Goal: Book appointment/travel/reservation

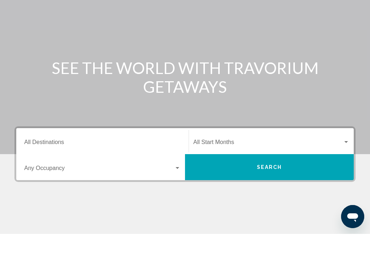
click at [64, 177] on input "Destination All Destinations" at bounding box center [102, 180] width 156 height 7
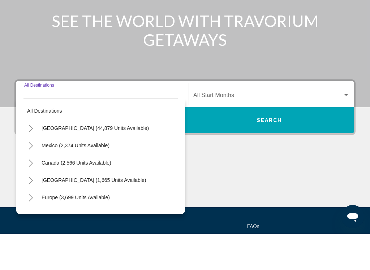
scroll to position [129, 0]
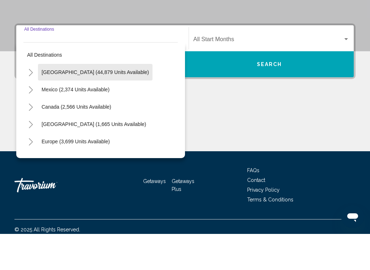
click at [98, 106] on span "[GEOGRAPHIC_DATA] (44,879 units available)" at bounding box center [95, 109] width 107 height 6
type input "**********"
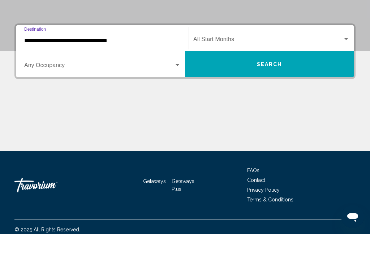
click at [222, 74] on span "Search widget" at bounding box center [268, 77] width 150 height 7
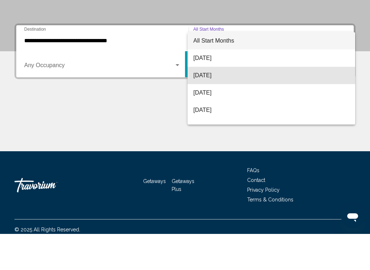
click at [214, 103] on span "[DATE]" at bounding box center [271, 111] width 156 height 17
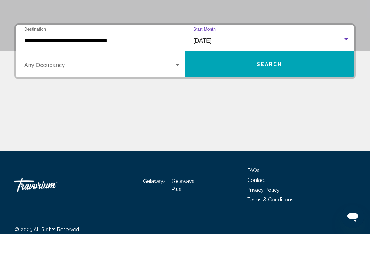
click at [73, 100] on span "Search widget" at bounding box center [99, 103] width 150 height 7
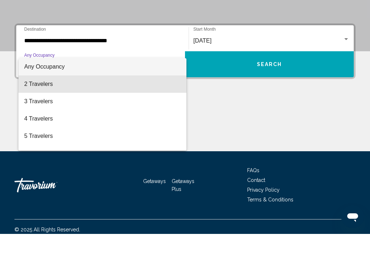
click at [59, 112] on span "2 Travelers" at bounding box center [102, 120] width 156 height 17
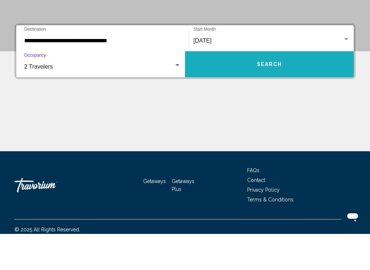
click at [262, 98] on span "Search" at bounding box center [269, 101] width 25 height 6
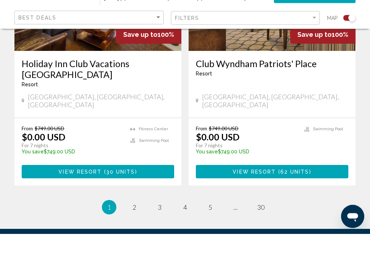
scroll to position [1627, 0]
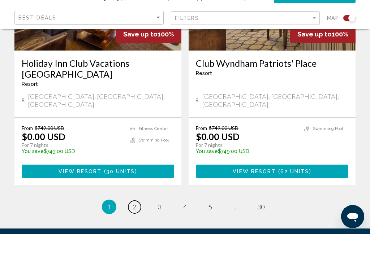
click at [135, 237] on link "page 2" at bounding box center [134, 243] width 13 height 13
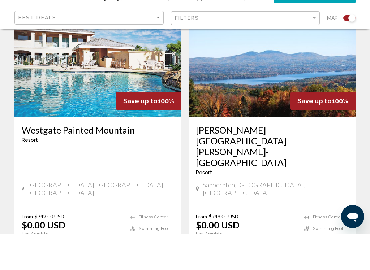
scroll to position [1622, 0]
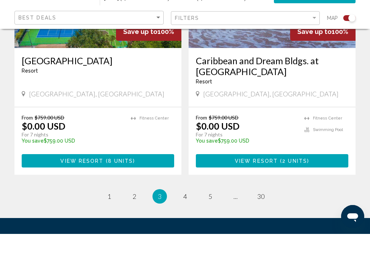
scroll to position [1677, 0]
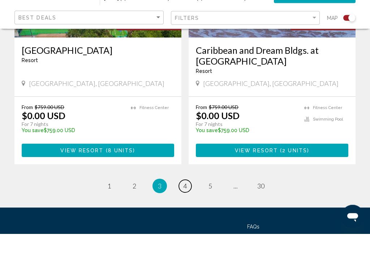
click at [187, 219] on span "4" at bounding box center [185, 223] width 4 height 8
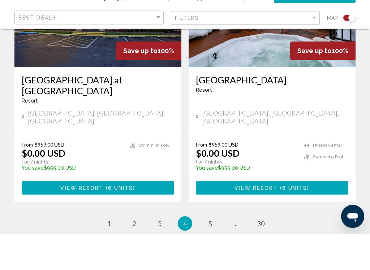
scroll to position [1682, 0]
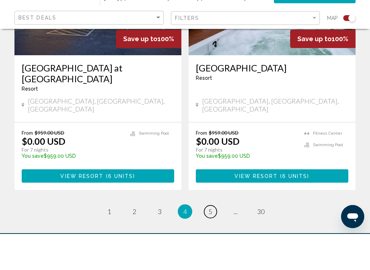
click at [211, 244] on span "5" at bounding box center [210, 248] width 4 height 8
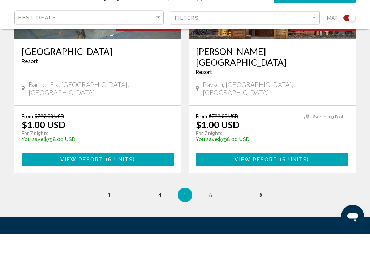
scroll to position [1649, 0]
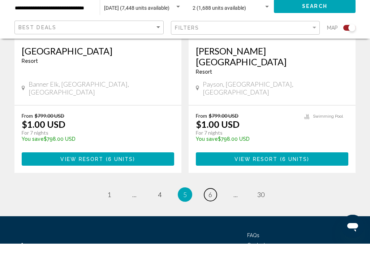
click at [215, 215] on link "page 6" at bounding box center [210, 221] width 13 height 13
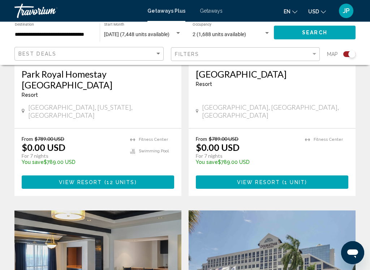
scroll to position [1161, 0]
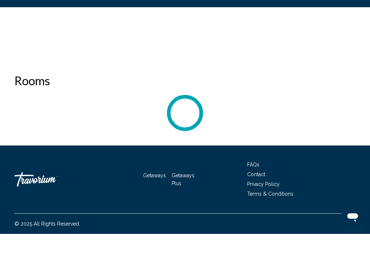
scroll to position [1156, 0]
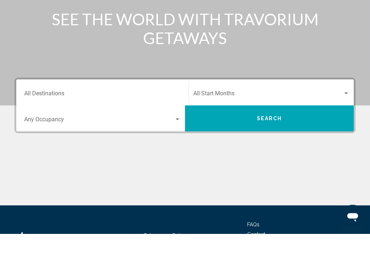
scroll to position [135, 0]
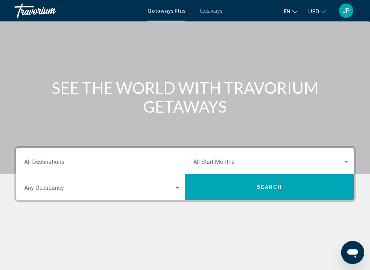
scroll to position [40, 0]
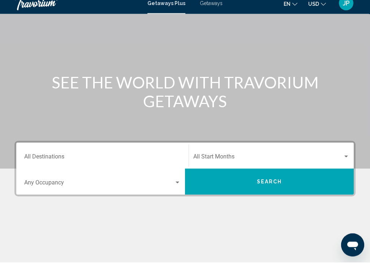
click at [235, 163] on span "Search widget" at bounding box center [268, 166] width 150 height 7
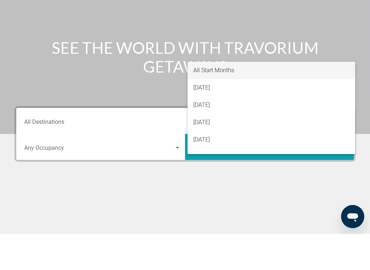
scroll to position [129, 0]
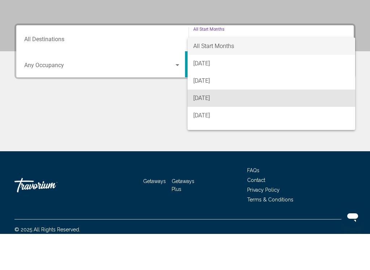
click at [219, 126] on span "[DATE]" at bounding box center [271, 134] width 156 height 17
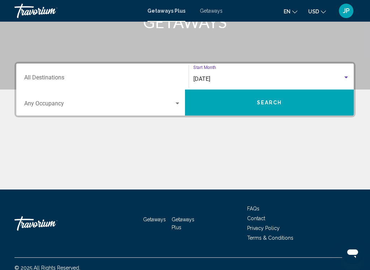
scroll to position [126, 0]
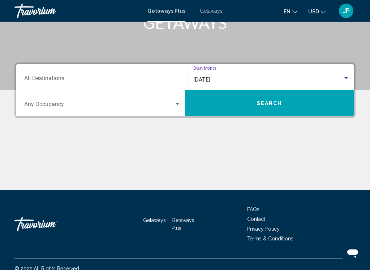
click at [61, 79] on input "Destination All Destinations" at bounding box center [102, 80] width 156 height 7
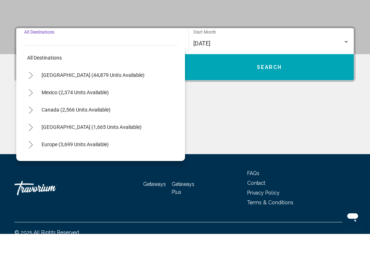
scroll to position [129, 0]
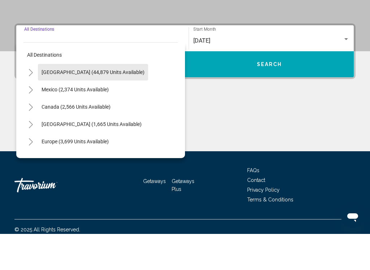
click at [96, 100] on button "[GEOGRAPHIC_DATA] (44,879 units available)" at bounding box center [93, 108] width 110 height 17
type input "**********"
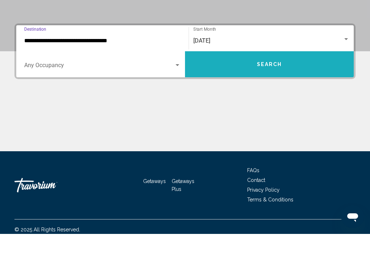
click at [271, 98] on span "Search" at bounding box center [269, 101] width 25 height 6
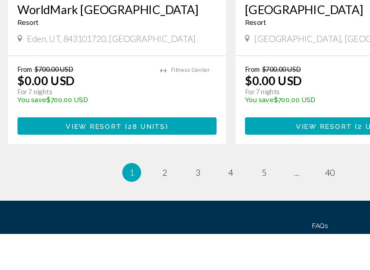
scroll to position [1610, 0]
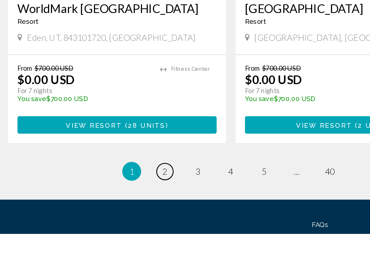
click at [133, 219] on span "2" at bounding box center [135, 223] width 4 height 8
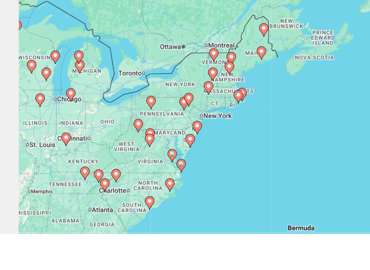
scroll to position [11, 0]
click at [163, 117] on div "To navigate, press the arrow keys. To activate drag with keyboard, press Alt + …" at bounding box center [184, 169] width 341 height 217
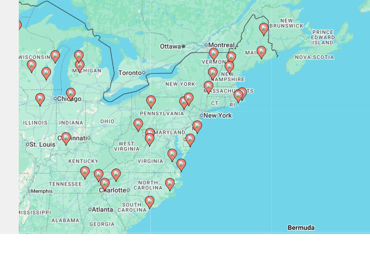
click at [142, 213] on icon "Main content" at bounding box center [138, 218] width 7 height 10
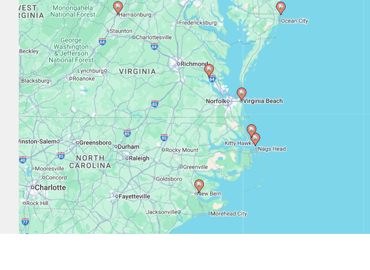
type input "**********"
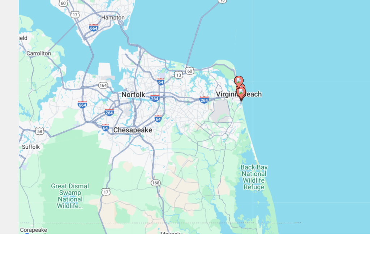
click at [186, 155] on gmp-advanced-marker "Main content" at bounding box center [184, 160] width 7 height 11
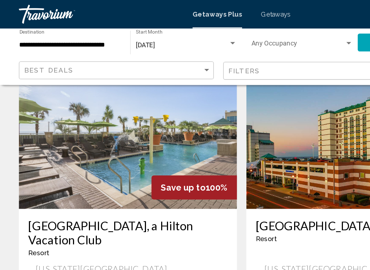
scroll to position [541, 0]
